Goal: Ask a question: Seek information or help from site administrators or community

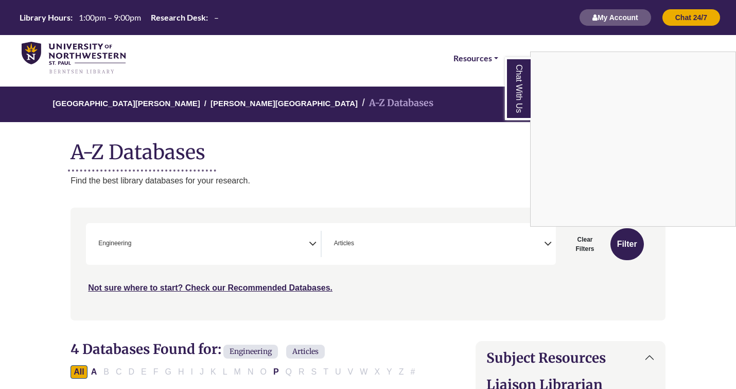
scroll to position [346, 0]
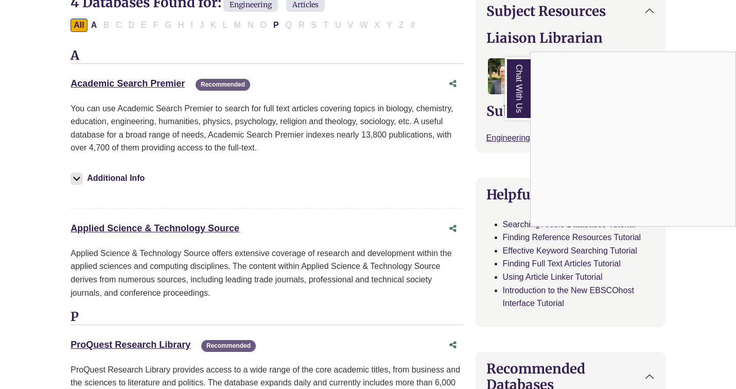
click at [518, 106] on link "Chat With Us" at bounding box center [518, 88] width 26 height 63
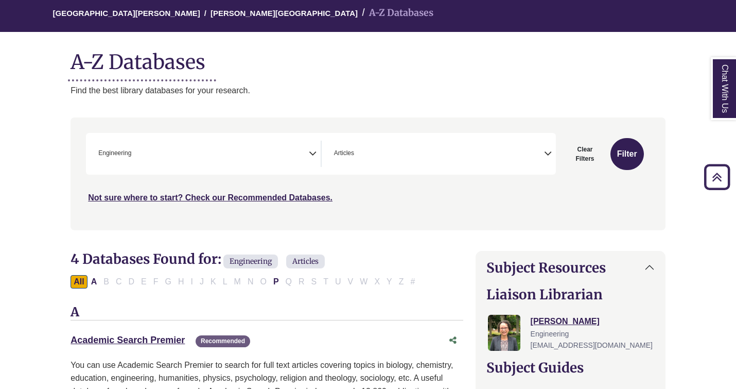
scroll to position [0, 0]
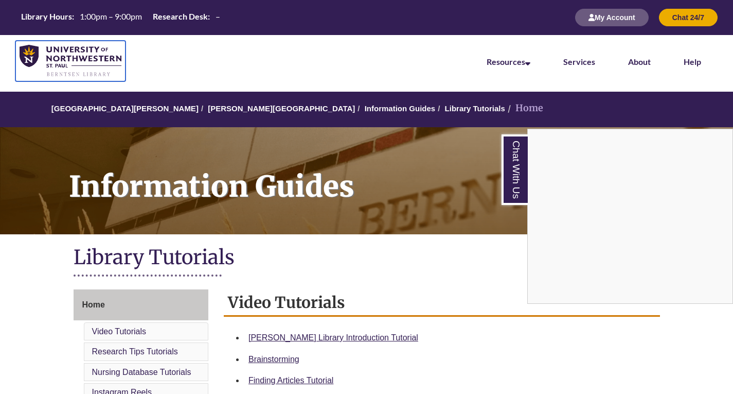
click at [62, 54] on img at bounding box center [71, 61] width 102 height 32
click at [524, 191] on link "Chat With Us" at bounding box center [515, 169] width 26 height 71
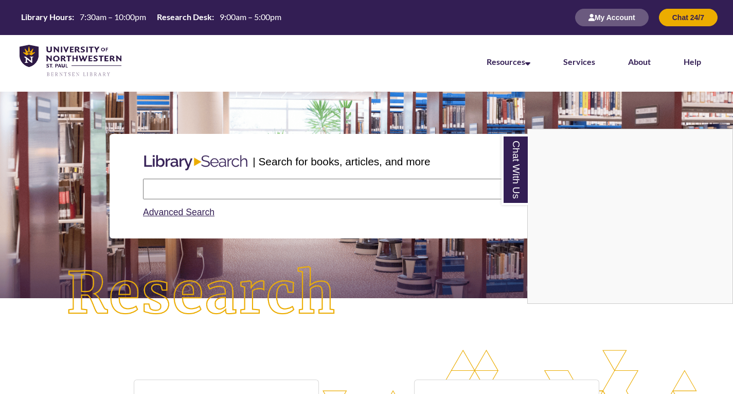
scroll to position [217, 733]
click at [524, 171] on link "Chat With Us" at bounding box center [515, 169] width 26 height 71
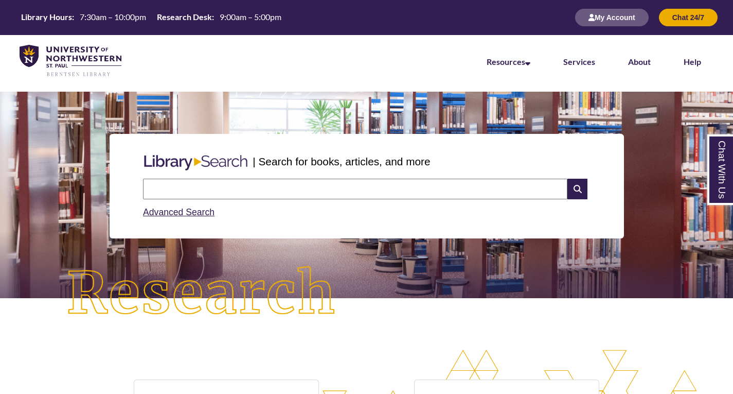
click at [274, 187] on input "text" at bounding box center [355, 189] width 425 height 21
click at [359, 191] on input "**********" at bounding box center [355, 189] width 425 height 21
type input "**********"
click at [580, 192] on icon at bounding box center [578, 189] width 20 height 21
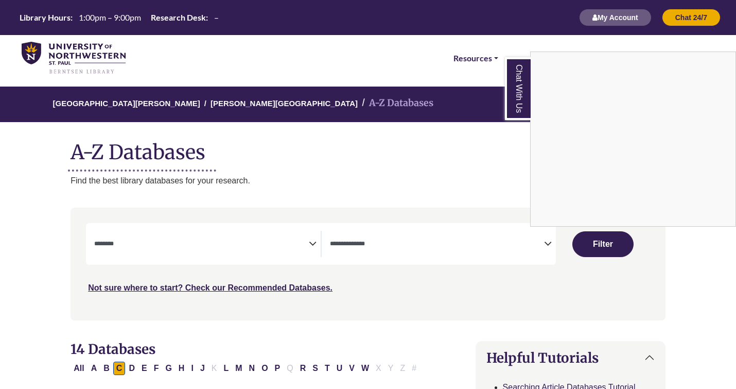
select select "Database Subject Filter"
select select "Database Types Filter"
